Goal: Information Seeking & Learning: Learn about a topic

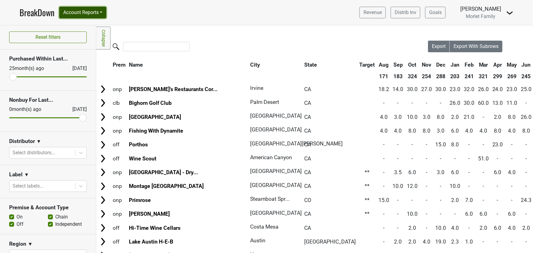
click at [97, 15] on button "Account Reports" at bounding box center [82, 13] width 47 height 12
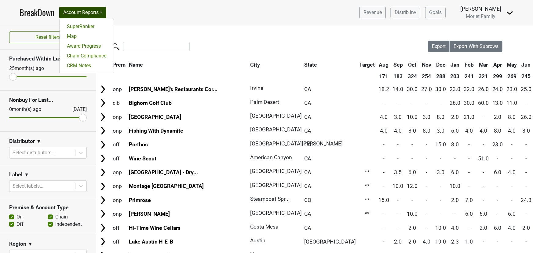
click at [30, 10] on link "BreakDown" at bounding box center [37, 12] width 35 height 13
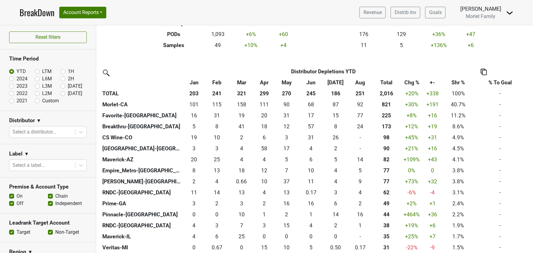
scroll to position [139, 0]
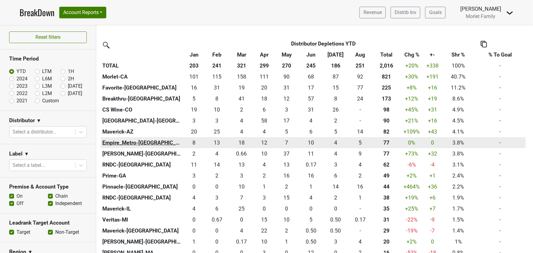
click at [136, 140] on th "Empire_Metro-NY" at bounding box center [142, 142] width 83 height 11
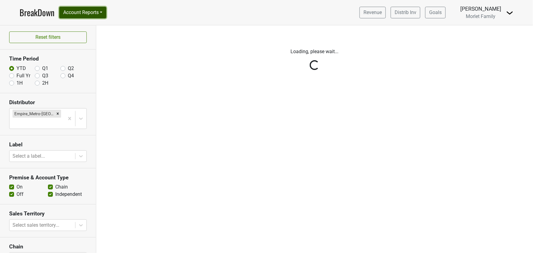
click at [89, 15] on button "Account Reports" at bounding box center [82, 13] width 47 height 12
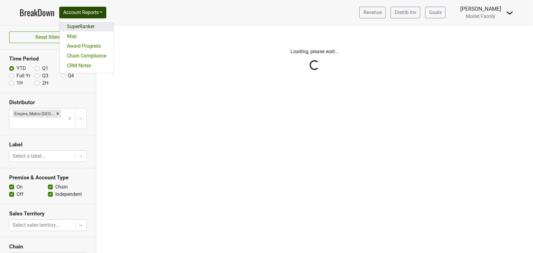
click at [86, 24] on link "SuperRanker" at bounding box center [87, 27] width 54 height 10
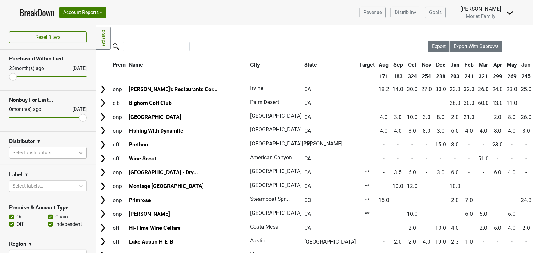
click at [78, 152] on icon at bounding box center [81, 153] width 6 height 6
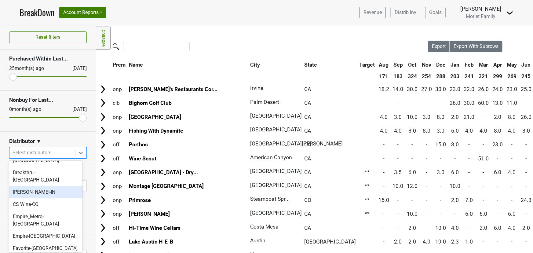
scroll to position [27, 0]
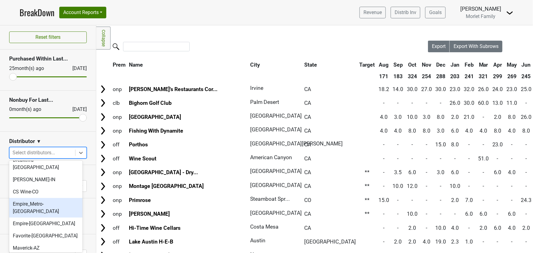
click at [49, 198] on div "Empire_Metro-NY" at bounding box center [45, 208] width 73 height 20
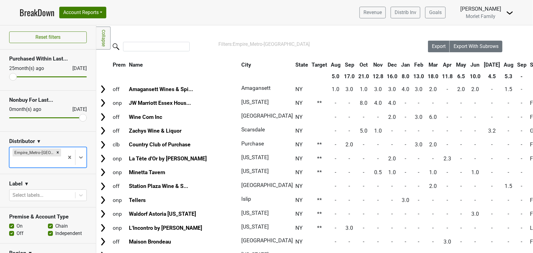
click at [502, 64] on th "Aug" at bounding box center [508, 64] width 13 height 11
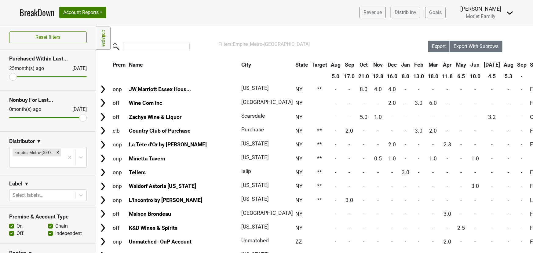
click at [502, 64] on th "Aug" at bounding box center [508, 64] width 13 height 11
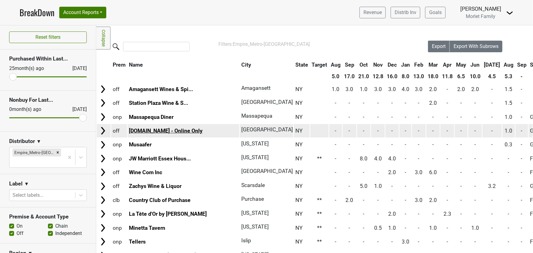
click at [160, 128] on link "Wine.com - Online Only" at bounding box center [166, 131] width 74 height 6
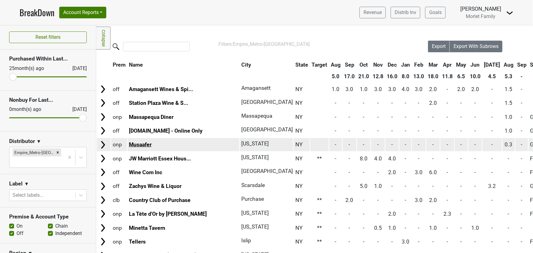
click at [140, 145] on link "Musaafer" at bounding box center [140, 144] width 23 height 6
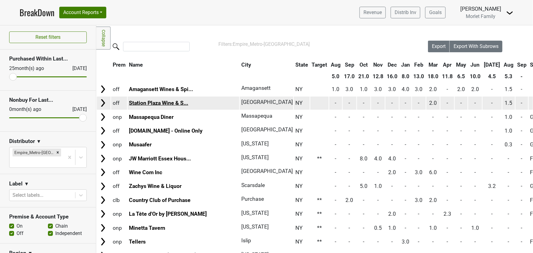
click at [159, 100] on link "Station Plaza Wine & S..." at bounding box center [158, 103] width 59 height 6
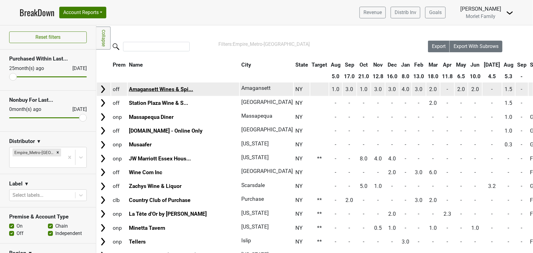
click at [138, 88] on link "Amagansett Wines & Spi..." at bounding box center [161, 89] width 64 height 6
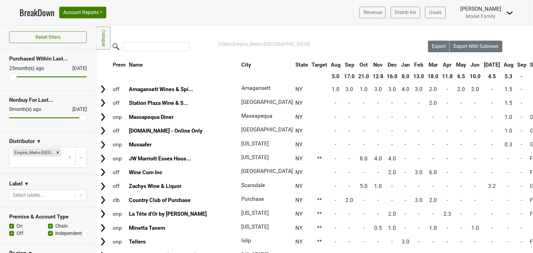
click at [36, 9] on link "BreakDown" at bounding box center [37, 12] width 35 height 13
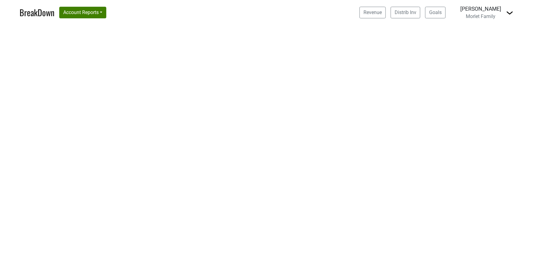
select select "CA"
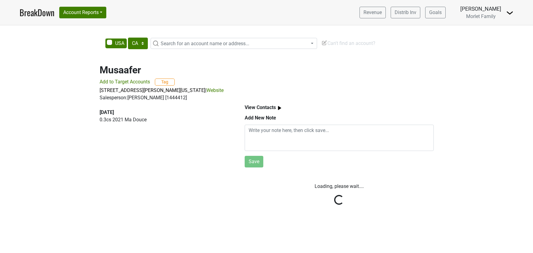
select select "CA"
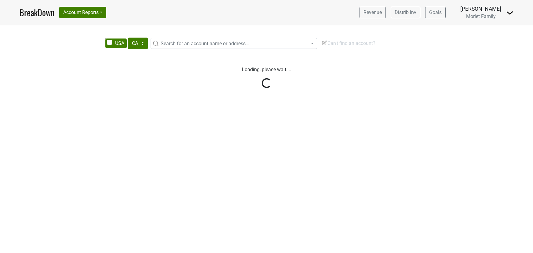
select select "CA"
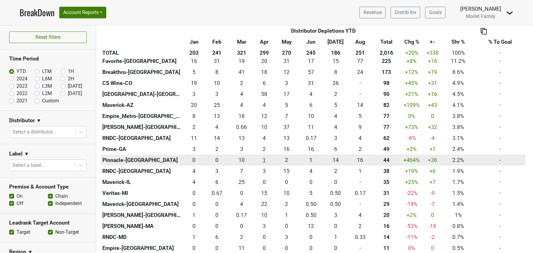
scroll to position [55, 0]
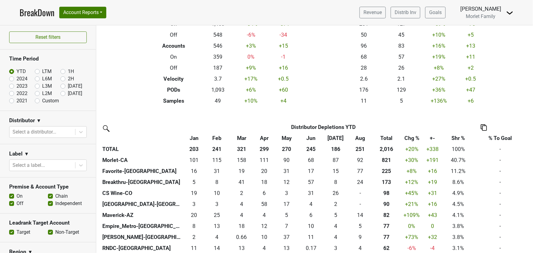
click at [16, 79] on label "2024" at bounding box center [21, 78] width 11 height 7
click at [12, 79] on input "2024" at bounding box center [21, 78] width 24 height 6
radio input "true"
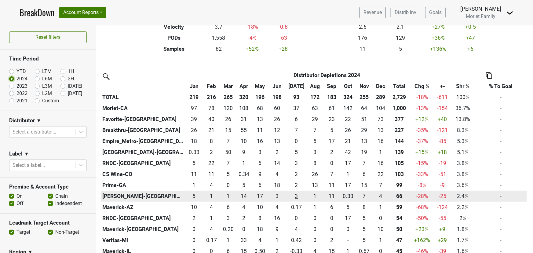
scroll to position [111, 0]
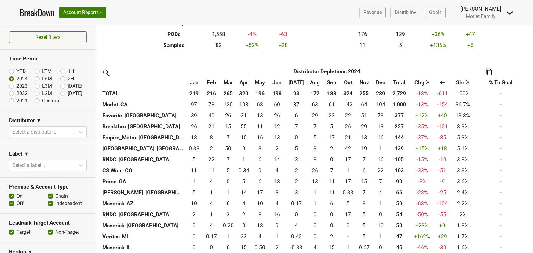
click at [16, 71] on label "YTD" at bounding box center [20, 71] width 9 height 7
click at [13, 71] on input "YTD" at bounding box center [21, 71] width 24 height 6
radio input "true"
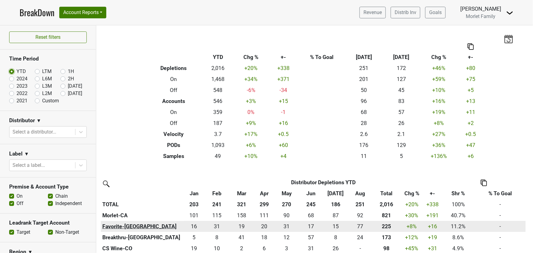
scroll to position [55, 0]
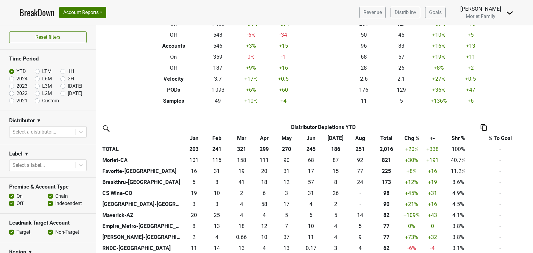
click at [16, 78] on label "2024" at bounding box center [21, 78] width 11 height 7
click at [11, 78] on input "2024" at bounding box center [21, 78] width 24 height 6
radio input "true"
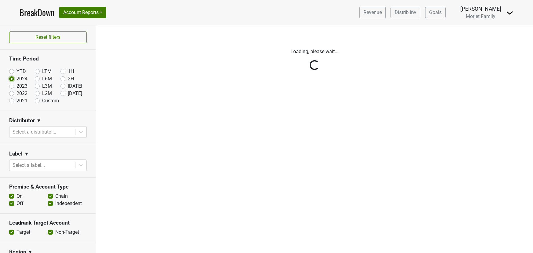
scroll to position [0, 0]
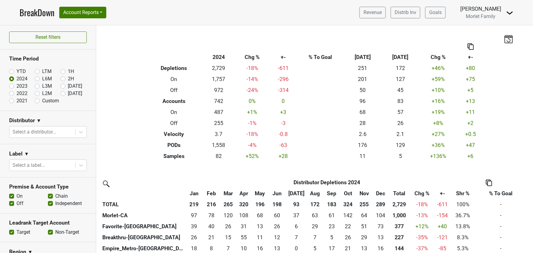
click at [16, 70] on label "YTD" at bounding box center [20, 71] width 9 height 7
click at [11, 70] on input "YTD" at bounding box center [21, 71] width 24 height 6
radio input "true"
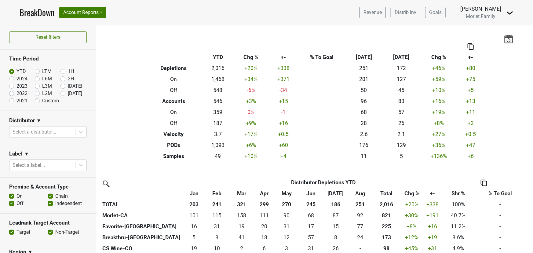
click at [16, 78] on label "2024" at bounding box center [21, 78] width 11 height 7
click at [12, 78] on input "2024" at bounding box center [21, 78] width 24 height 6
radio input "true"
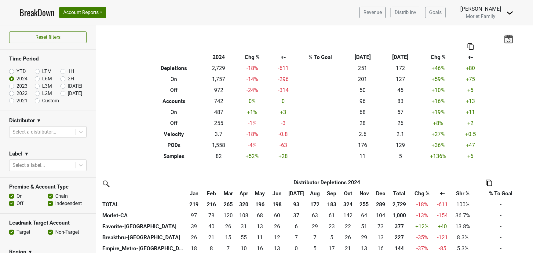
click at [16, 71] on label "YTD" at bounding box center [20, 71] width 9 height 7
click at [11, 71] on input "YTD" at bounding box center [21, 71] width 24 height 6
radio input "true"
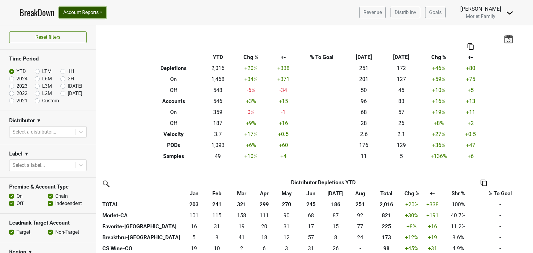
click at [83, 10] on button "Account Reports" at bounding box center [82, 13] width 47 height 12
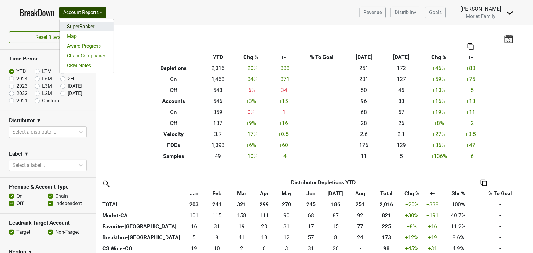
click at [88, 24] on link "SuperRanker" at bounding box center [87, 27] width 54 height 10
